Goal: Task Accomplishment & Management: Complete application form

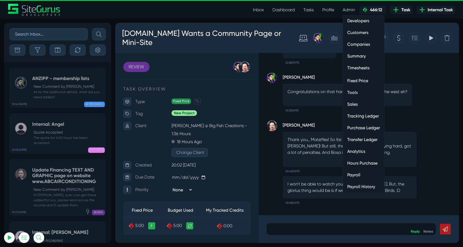
click at [355, 162] on link "Hours Purchase" at bounding box center [363, 163] width 41 height 11
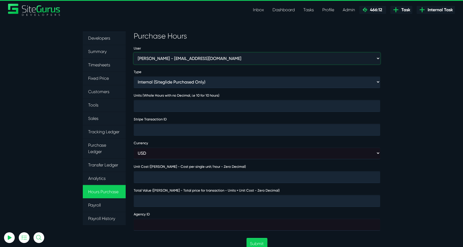
type input "[EMAIL_ADDRESS][DOMAIN_NAME]"
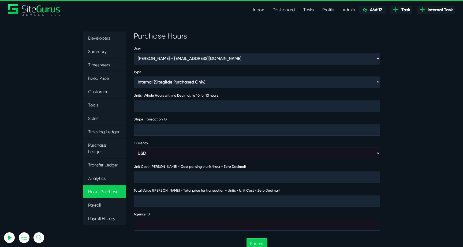
click at [207, 59] on select "Aaron Barnes - enquiries@coupletandbarnes.co.uk Aaron Ekstrand - aaronekstrand@…" at bounding box center [257, 59] width 247 height 12
select select "46"
click at [134, 53] on select "Aaron Barnes - enquiries@coupletandbarnes.co.uk Aaron Ekstrand - aaronekstrand@…" at bounding box center [257, 59] width 247 height 12
type input "1"
type input "8000"
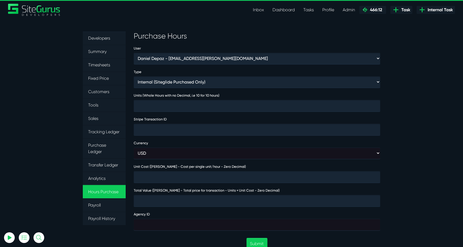
type input "8000"
type input "474021"
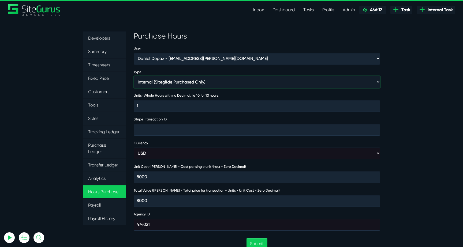
click at [205, 80] on select "Internal (Siteglide Purchased Only) Paid in Full (Ad-Hoc) Subscription (Subscri…" at bounding box center [257, 82] width 247 height 12
click at [134, 76] on select "Internal (Siteglide Purchased Only) Paid in Full (Ad-Hoc) Subscription (Subscri…" at bounding box center [257, 82] width 247 height 12
click at [217, 80] on select "Internal (Siteglide Purchased Only) Paid in Full (Ad-Hoc) Subscription (Subscri…" at bounding box center [257, 82] width 247 height 12
click at [174, 86] on select "Internal (Siteglide Purchased Only) Paid in Full (Ad-Hoc) Subscription (Subscri…" at bounding box center [257, 82] width 247 height 12
select select "PROMOTION"
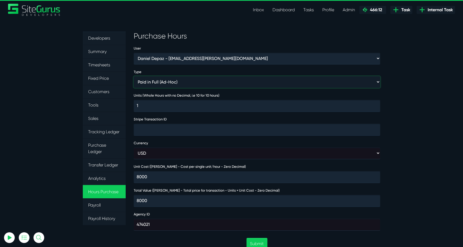
click at [134, 76] on select "Internal (Siteglide Purchased Only) Paid in Full (Ad-Hoc) Subscription (Subscri…" at bounding box center [257, 82] width 247 height 12
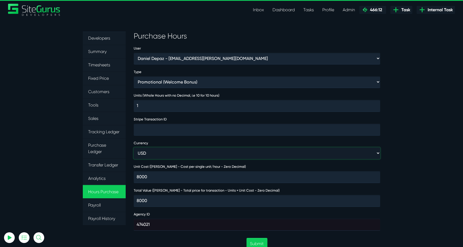
click at [160, 149] on select "USD GBP AUD" at bounding box center [257, 154] width 247 height 12
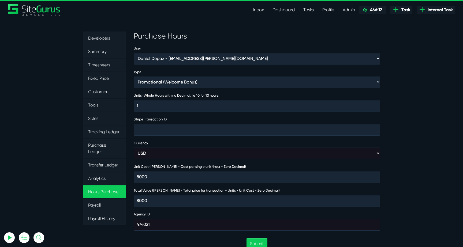
click at [407, 120] on section "Developers Summary Timesheets Fixed Price Customers Tools Sales Tracking Ledger…" at bounding box center [231, 235] width 463 height 433
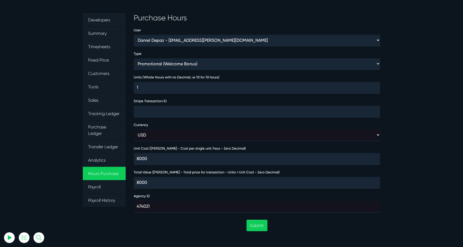
scroll to position [19, 0]
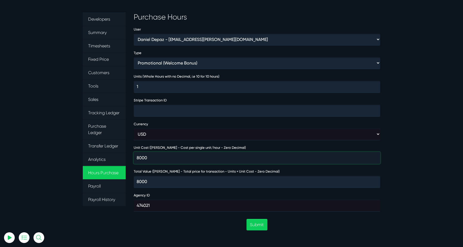
click at [139, 158] on input "8000" at bounding box center [257, 158] width 247 height 12
type input "0000"
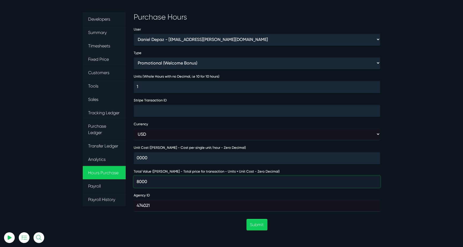
click at [139, 177] on input "8000" at bounding box center [257, 182] width 247 height 12
click at [139, 178] on input "8000" at bounding box center [257, 182] width 247 height 12
type input "0000"
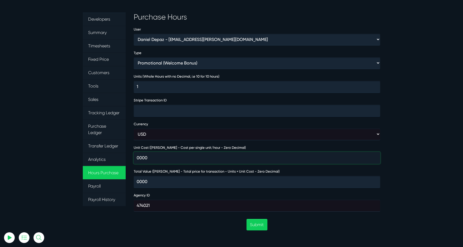
click at [394, 152] on section "Developers Summary Timesheets Fixed Price Customers Tools Sales Tracking Ledger…" at bounding box center [231, 216] width 463 height 433
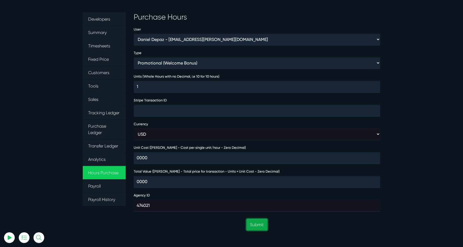
click at [262, 222] on button "Submit" at bounding box center [257, 225] width 21 height 12
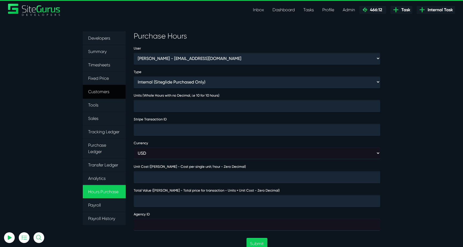
click at [100, 94] on link "Customers" at bounding box center [104, 92] width 43 height 14
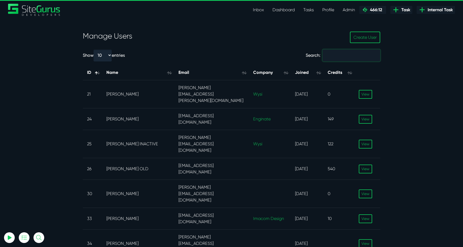
click at [364, 54] on input "Search:" at bounding box center [352, 56] width 58 height 12
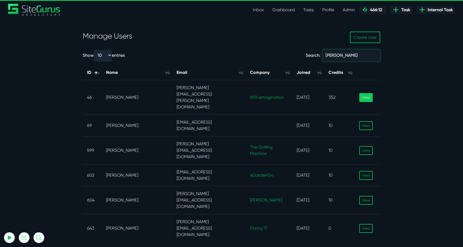
type input "daniel"
click at [368, 93] on link "View" at bounding box center [365, 97] width 13 height 9
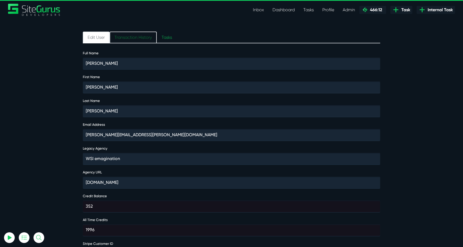
type input "luke@sitegurus.io"
click at [140, 37] on link "Transaction History" at bounding box center [133, 38] width 47 height 12
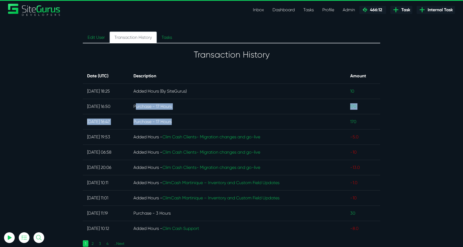
drag, startPoint x: 160, startPoint y: 107, endPoint x: 225, endPoint y: 121, distance: 66.5
click at [225, 121] on tbody "29 September 2025 18:25 Added Hours (By SiteGurus) 10 29 September 2025 16:50 P…" at bounding box center [231, 160] width 297 height 153
click at [225, 121] on td "Purchase - 17 Hours" at bounding box center [237, 121] width 217 height 15
